Goal: Information Seeking & Learning: Check status

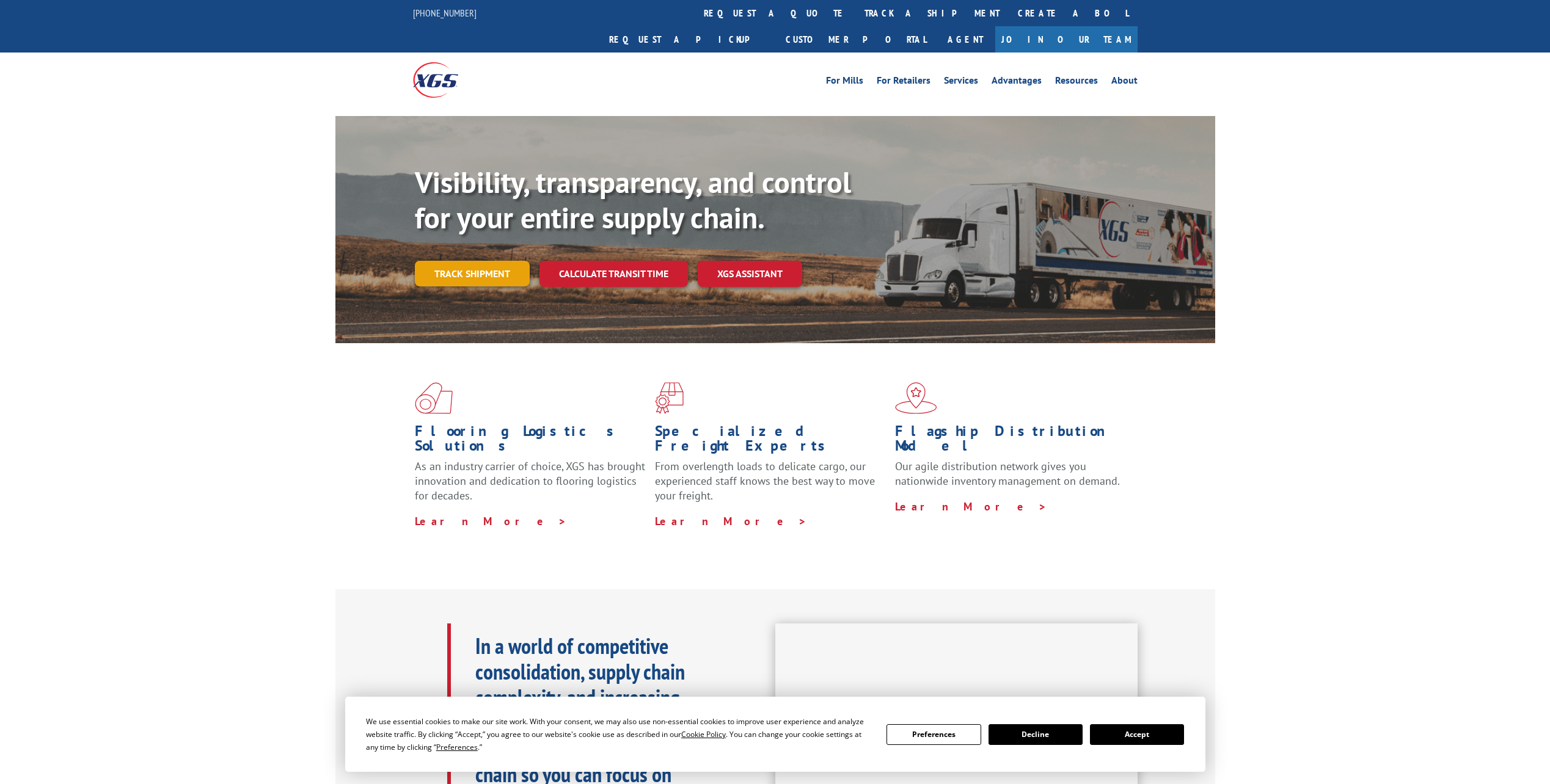
drag, startPoint x: 0, startPoint y: 0, endPoint x: 481, endPoint y: 250, distance: 542.1
click at [481, 261] on link "Track shipment" at bounding box center [473, 274] width 115 height 25
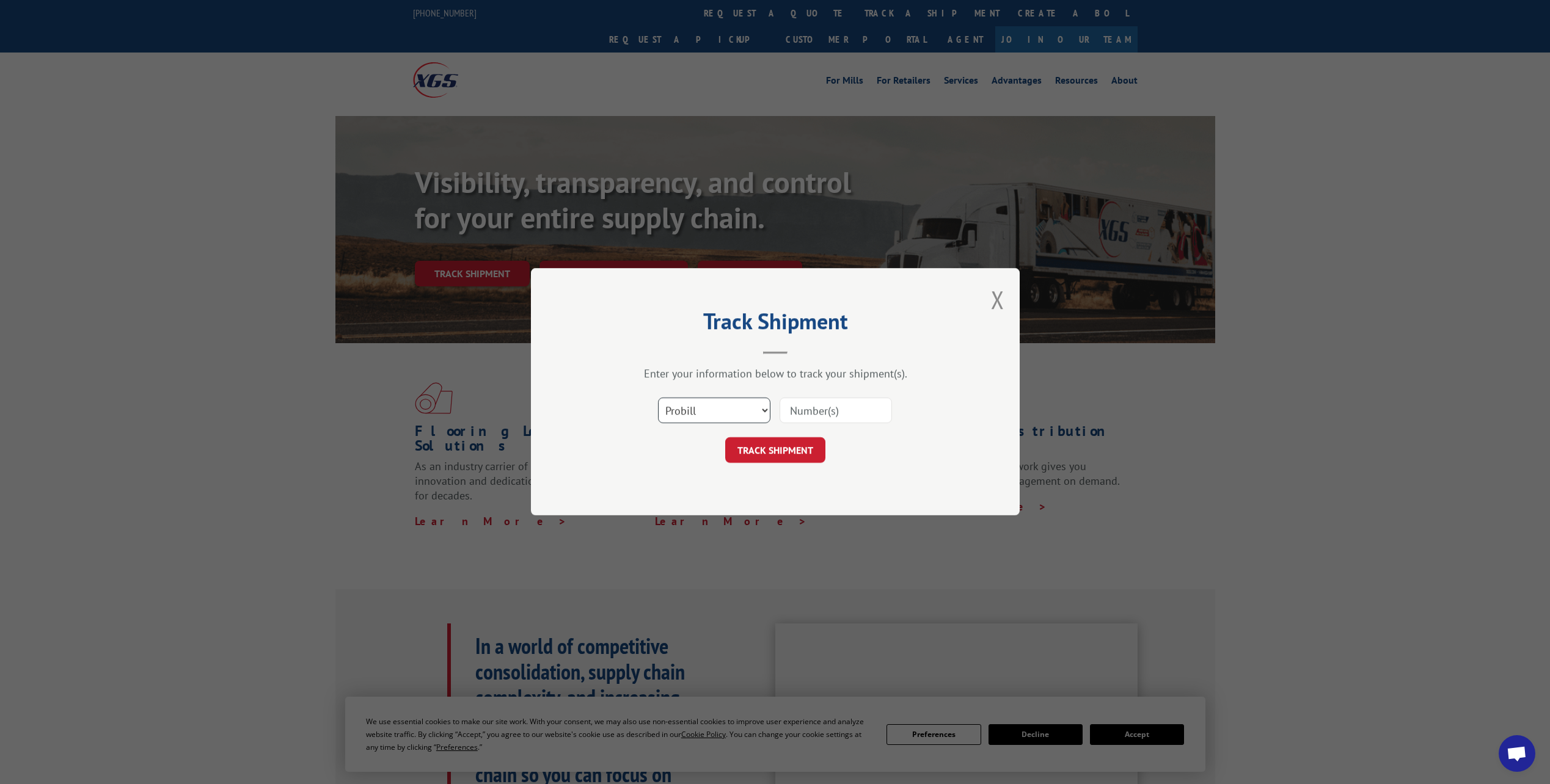
click at [713, 417] on select "Select category... Probill BOL PO" at bounding box center [714, 411] width 113 height 25
select select "bol"
click at [658, 398] on select "Select category... Probill BOL PO" at bounding box center [714, 411] width 113 height 25
click at [804, 410] on input at bounding box center [836, 411] width 113 height 25
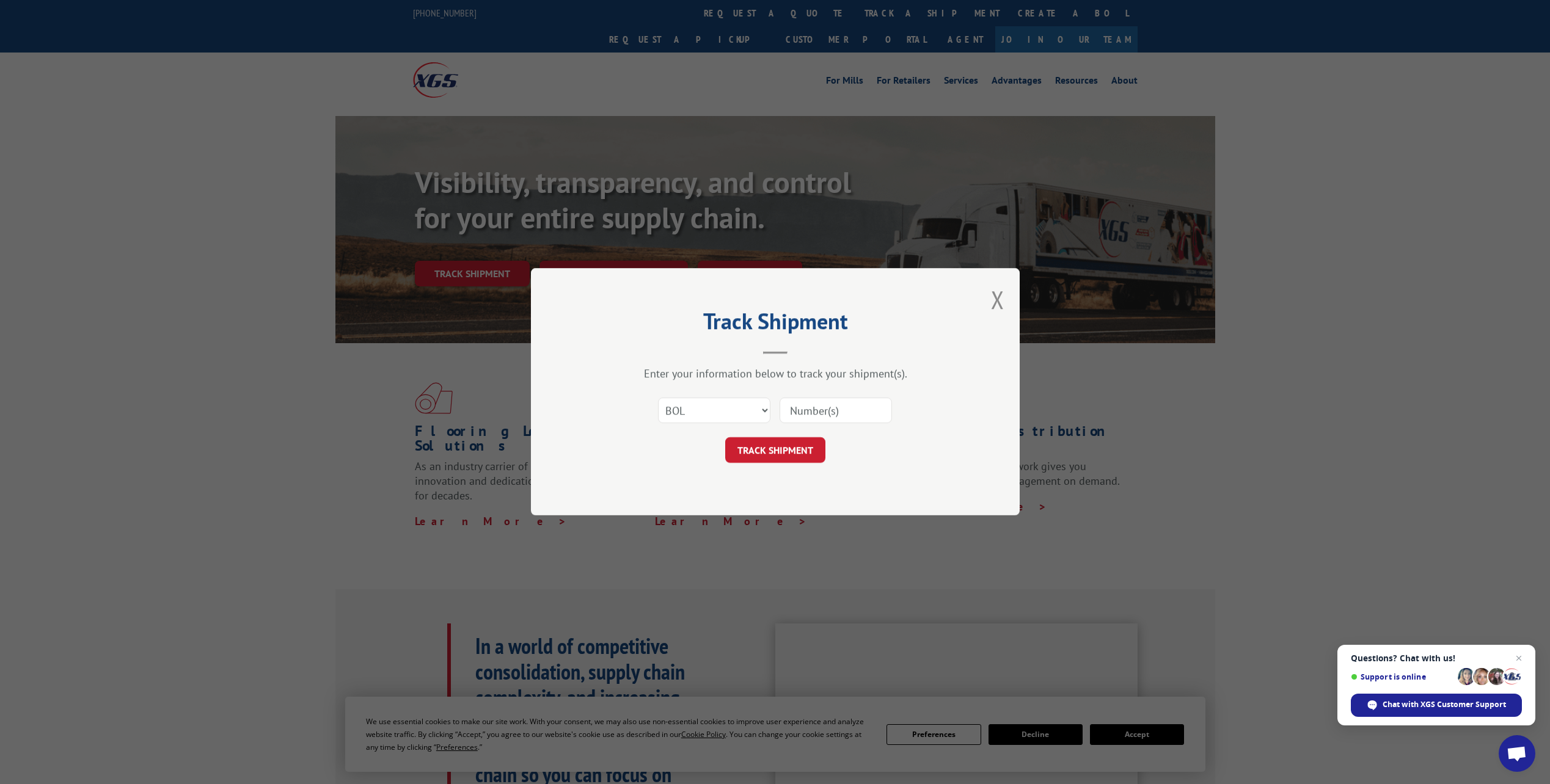
paste input "5178065"
type input "5178065"
click at [772, 452] on button "TRACK SHIPMENT" at bounding box center [775, 451] width 100 height 25
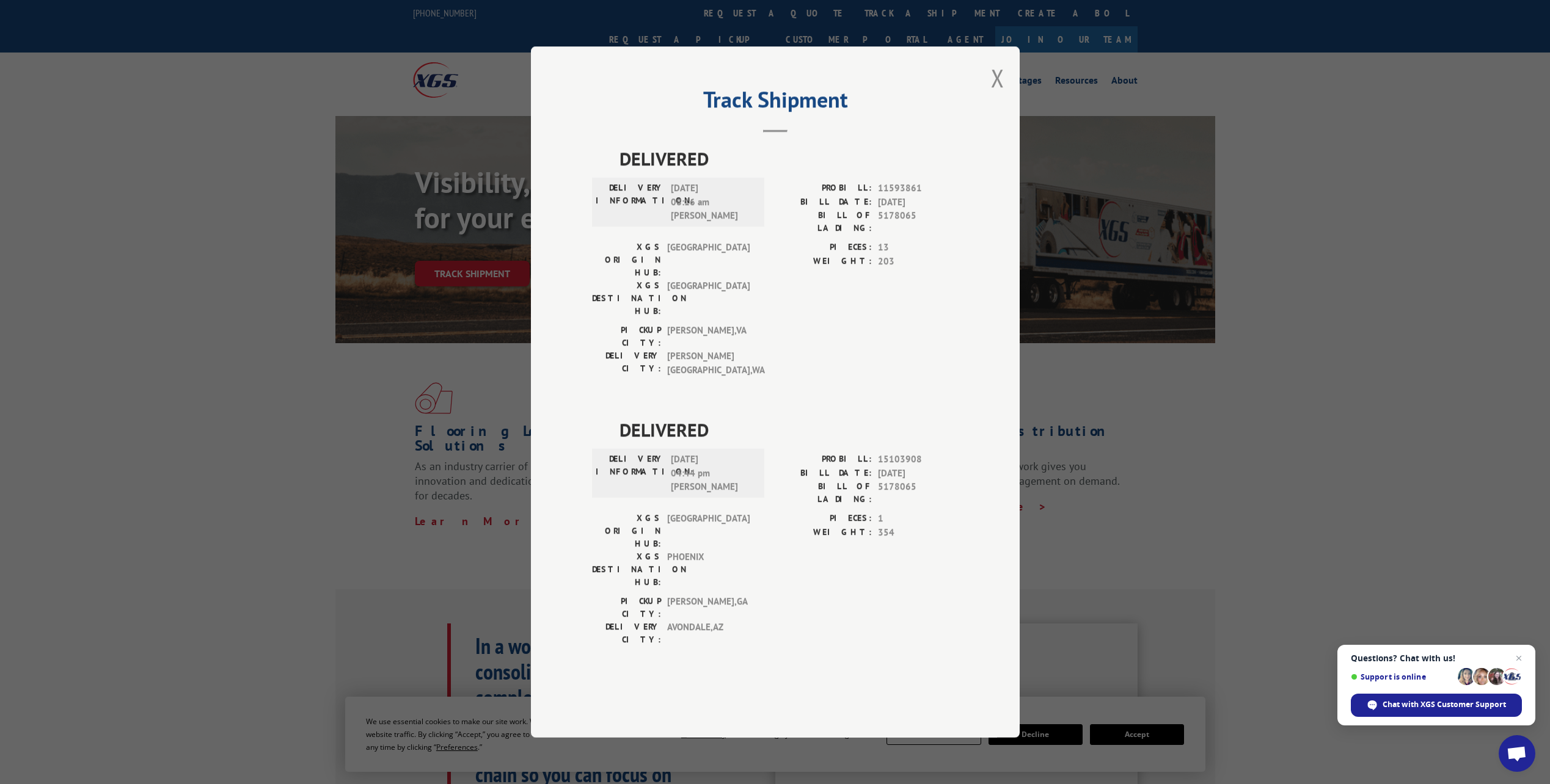
click at [997, 94] on button "Close modal" at bounding box center [998, 78] width 13 height 32
